Goal: Check status: Check status

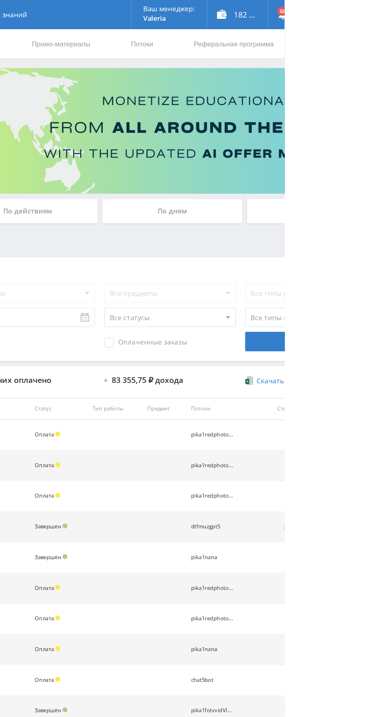
click at [268, 176] on div "По дням" at bounding box center [299, 173] width 115 height 20
click at [0, 0] on input "По дням" at bounding box center [0, 0] width 0 height 0
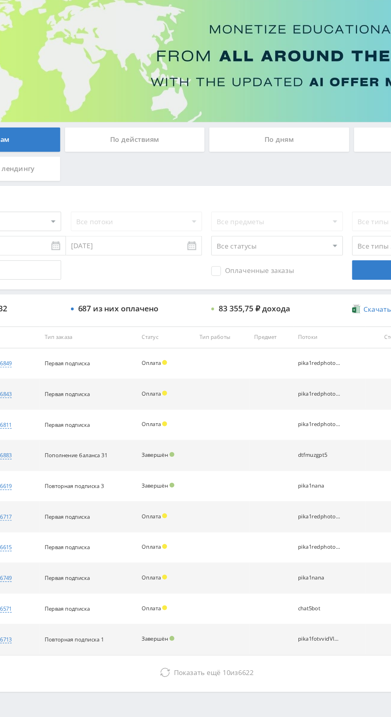
click at [201, 607] on icon at bounding box center [205, 611] width 8 height 8
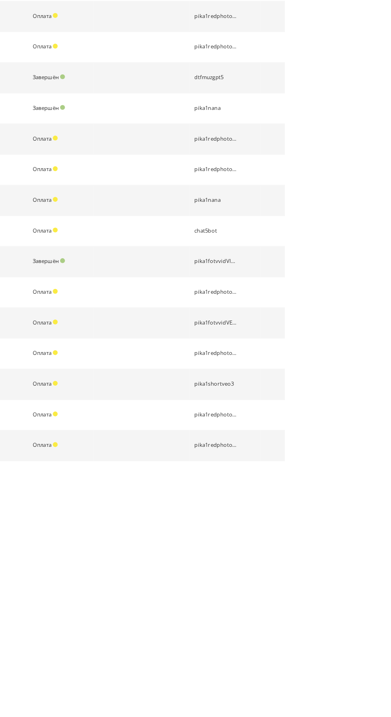
scroll to position [115, 0]
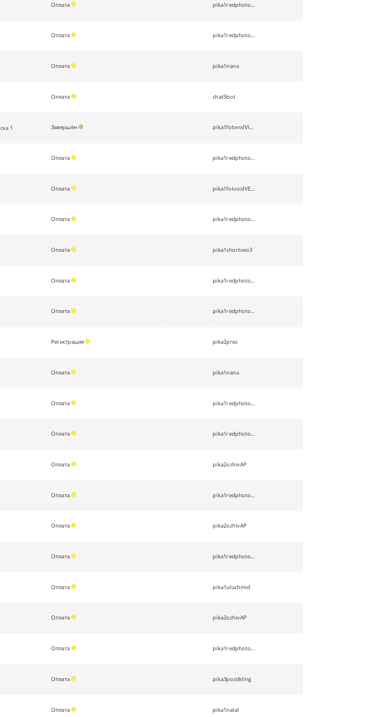
scroll to position [0, 0]
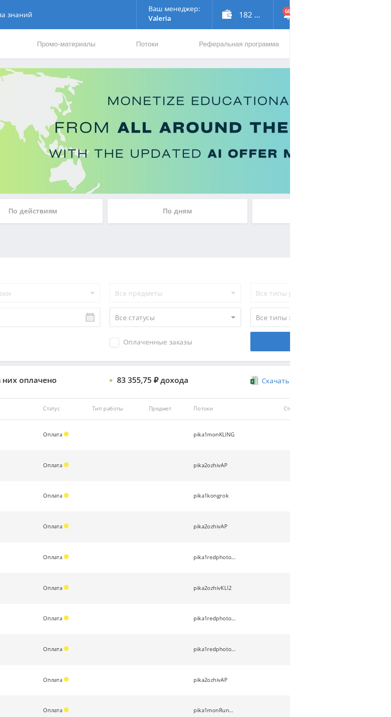
click at [303, 171] on div "По дням" at bounding box center [299, 173] width 115 height 20
click at [0, 0] on input "По дням" at bounding box center [0, 0] width 0 height 0
